Goal: Task Accomplishment & Management: Manage account settings

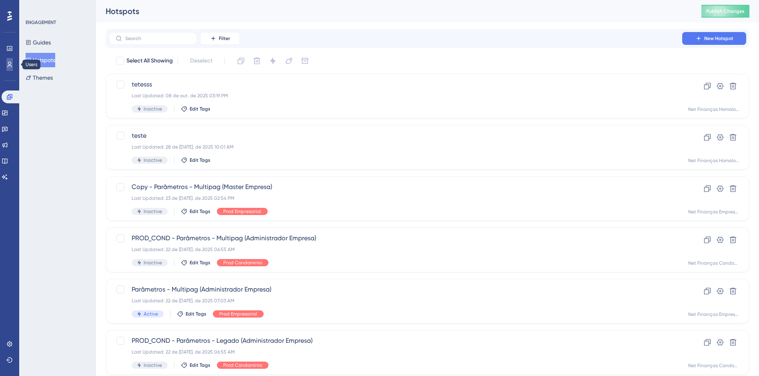
click at [10, 66] on icon at bounding box center [9, 64] width 6 height 6
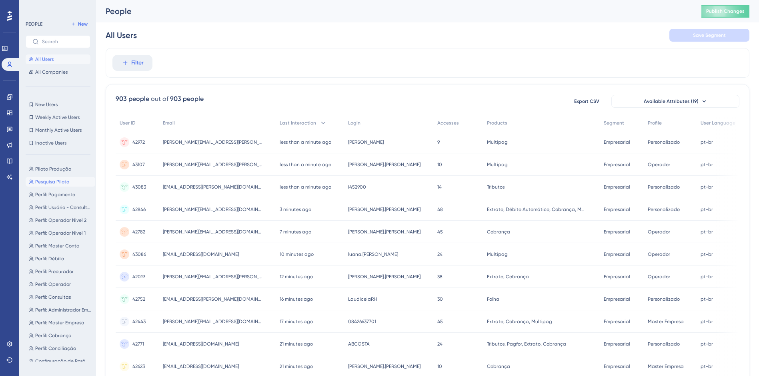
click at [64, 180] on span "Pesquisa Piloto" at bounding box center [52, 181] width 34 height 6
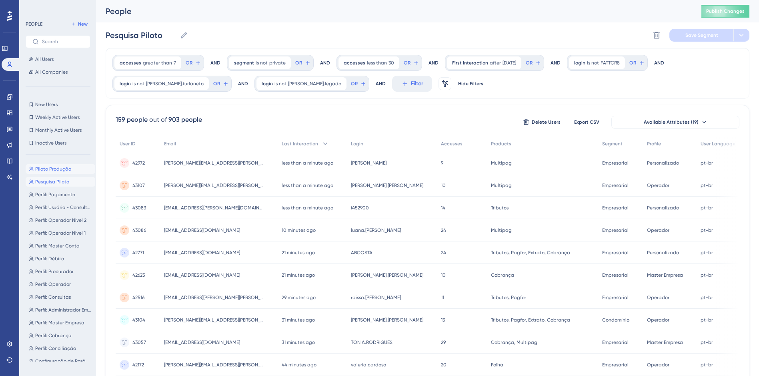
click at [53, 170] on span "Piloto Produção" at bounding box center [53, 169] width 36 height 6
type input "Piloto Produção"
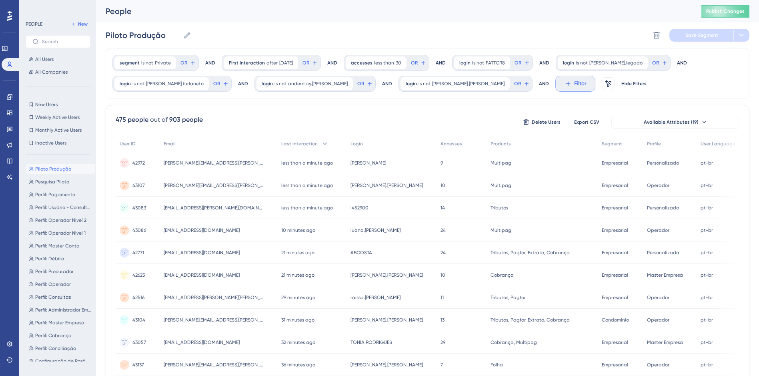
click at [574, 82] on span "Filter" at bounding box center [580, 84] width 12 height 10
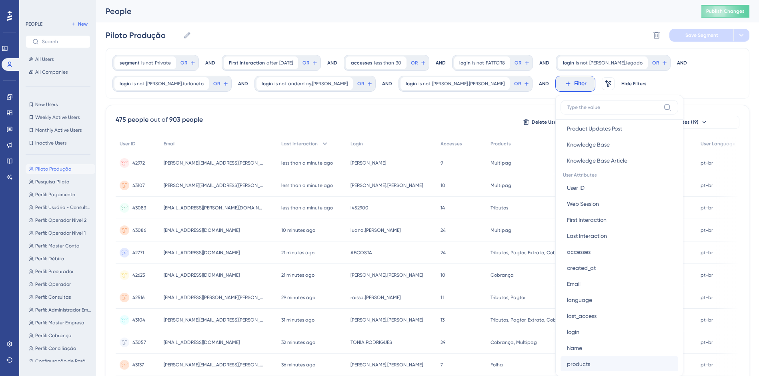
scroll to position [360, 0]
click at [567, 287] on span "login" at bounding box center [573, 286] width 12 height 10
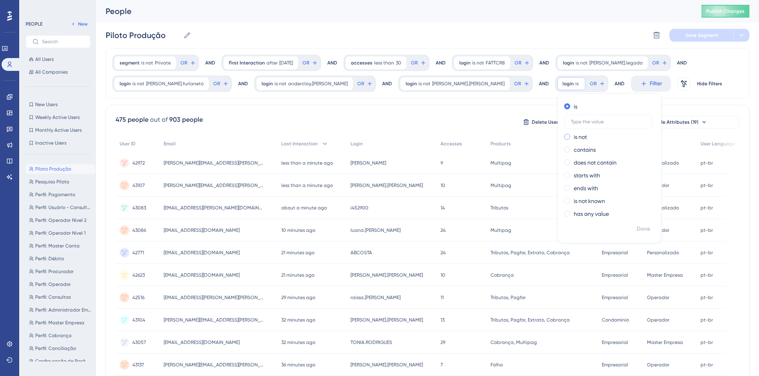
click at [574, 134] on label "is not" at bounding box center [580, 137] width 13 height 10
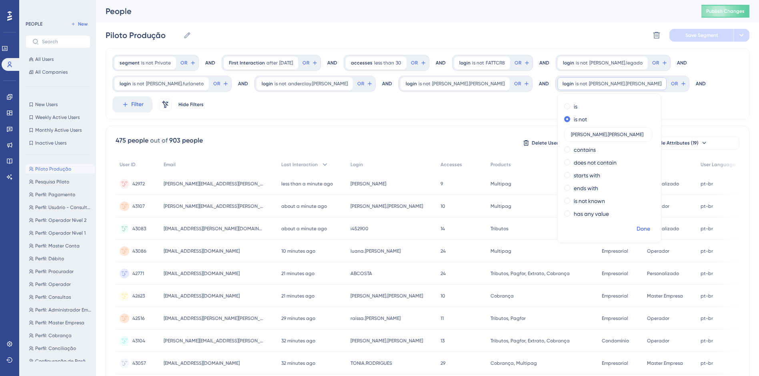
type input "[PERSON_NAME].[PERSON_NAME]"
click at [636, 233] on span "Done" at bounding box center [643, 229] width 14 height 10
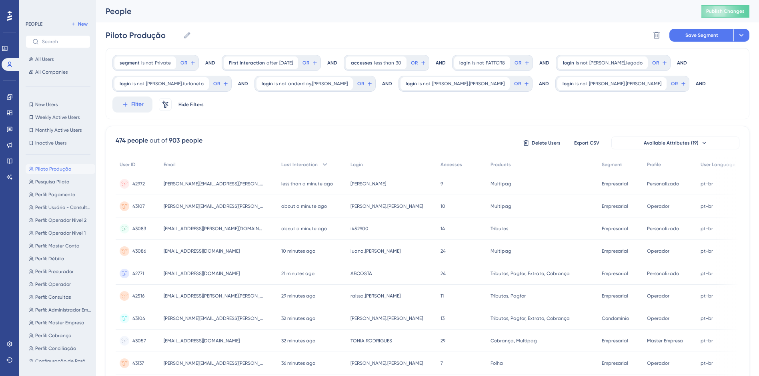
click at [698, 43] on div "Piloto Produção Piloto Produção Delete Segment Save Segment Actions" at bounding box center [428, 35] width 644 height 26
click at [704, 37] on span "Save Segment" at bounding box center [701, 35] width 33 height 6
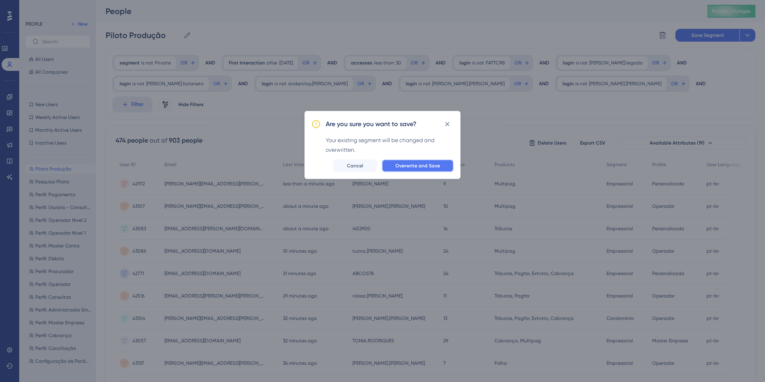
click at [428, 168] on span "Overwrite and Save" at bounding box center [417, 165] width 45 height 6
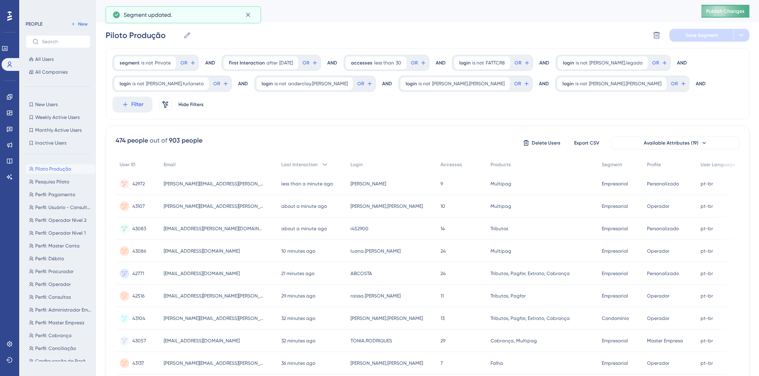
click at [720, 13] on span "Publish Changes" at bounding box center [725, 11] width 38 height 6
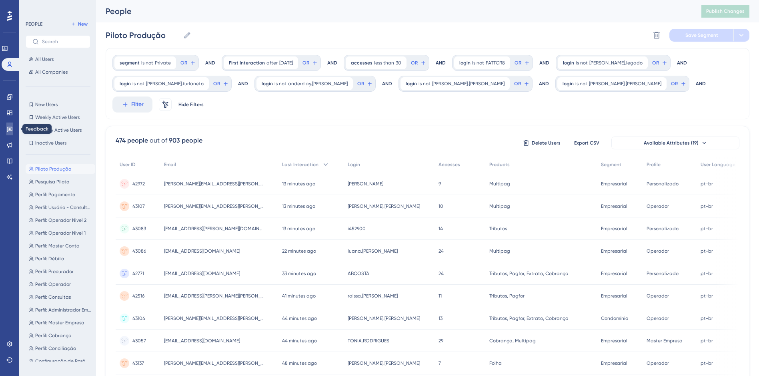
click at [12, 132] on link at bounding box center [9, 128] width 6 height 13
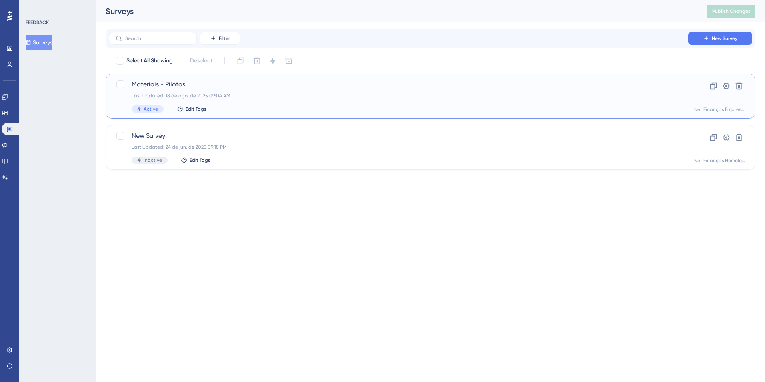
click at [167, 83] on span "Materiais - Pilotos" at bounding box center [399, 85] width 534 height 10
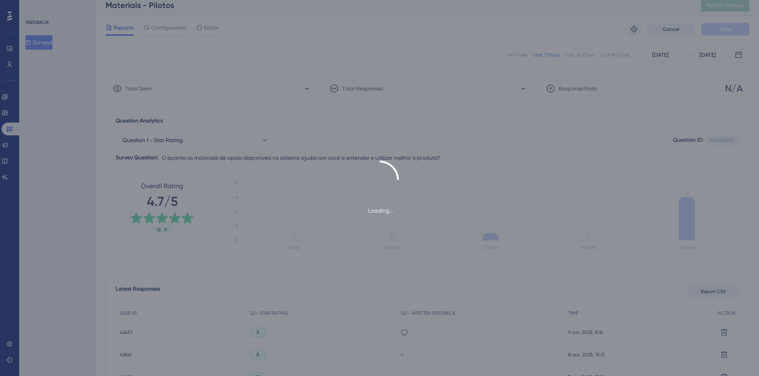
scroll to position [120, 0]
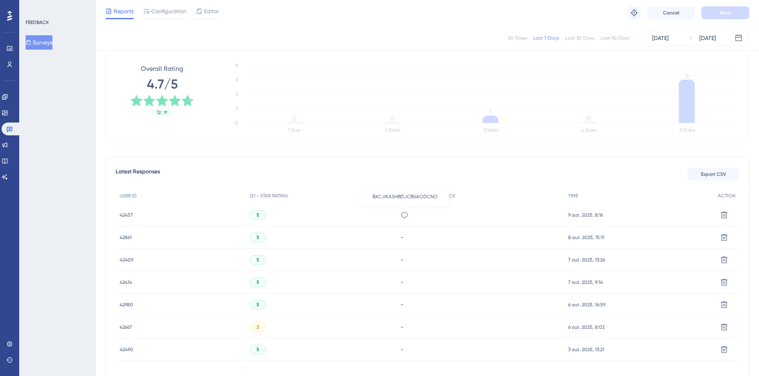
click at [404, 218] on icon at bounding box center [404, 215] width 8 height 8
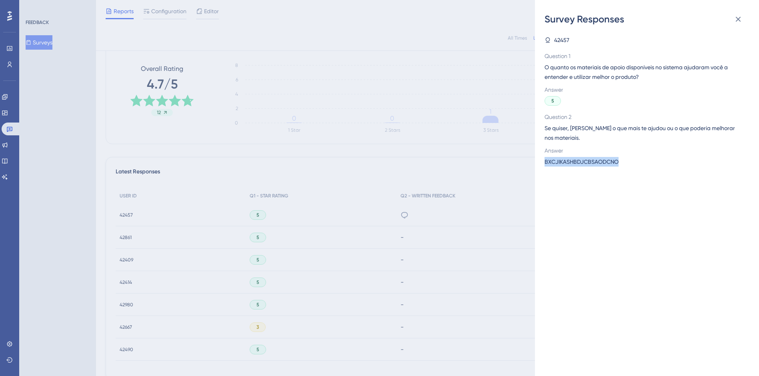
drag, startPoint x: 622, startPoint y: 161, endPoint x: 537, endPoint y: 162, distance: 85.2
click at [537, 162] on div "Survey Responses 42457 Question 1 O quanto os materiais de apoio disponíveis no…" at bounding box center [647, 188] width 224 height 376
click at [737, 20] on icon at bounding box center [738, 19] width 5 height 5
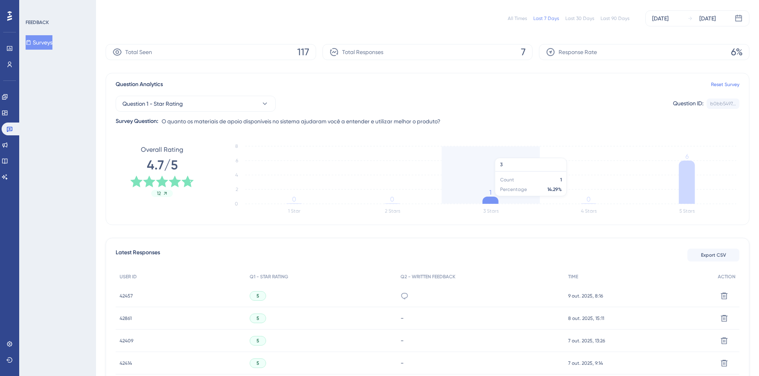
scroll to position [0, 0]
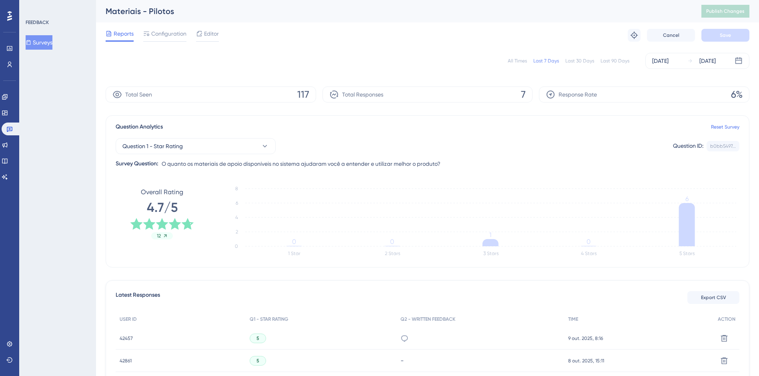
click at [516, 56] on div "All Times Last 7 Days Last 30 Days Last 90 Days [DATE] [DATE]" at bounding box center [428, 61] width 644 height 16
click at [515, 59] on div "All Times" at bounding box center [517, 61] width 19 height 6
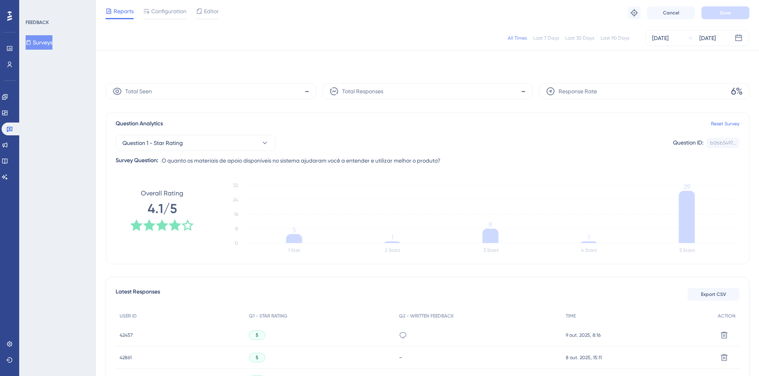
scroll to position [80, 0]
